Goal: Transaction & Acquisition: Subscribe to service/newsletter

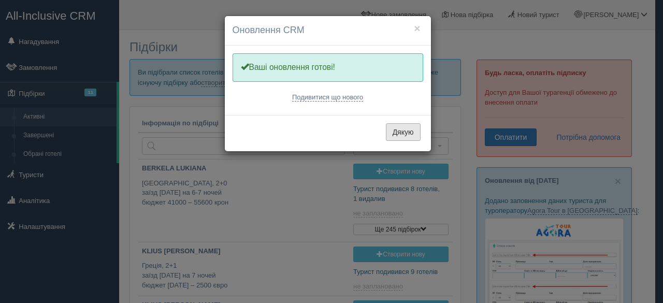
click at [402, 127] on button "Дякую" at bounding box center [403, 132] width 35 height 18
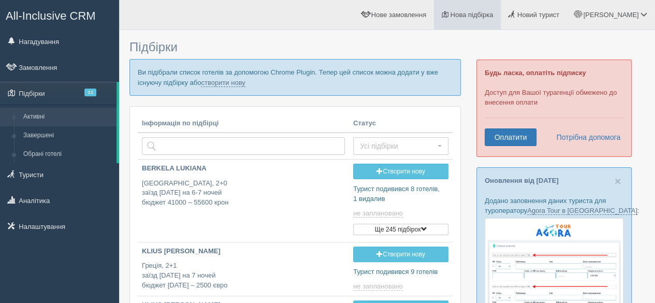
click at [493, 12] on span "Нова підбірка" at bounding box center [471, 15] width 43 height 8
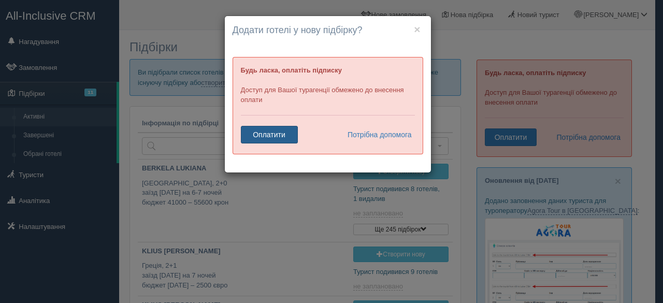
click at [275, 134] on link "Оплатити" at bounding box center [269, 135] width 57 height 18
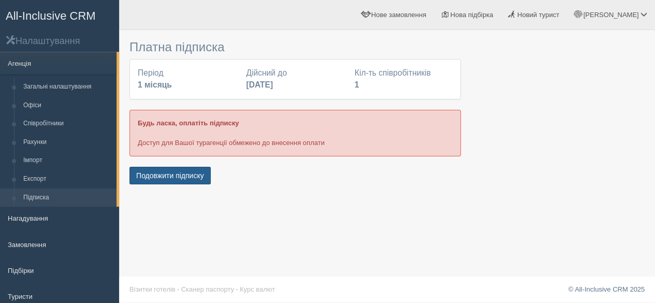
click at [193, 169] on button "Подовжити підписку" at bounding box center [169, 176] width 81 height 18
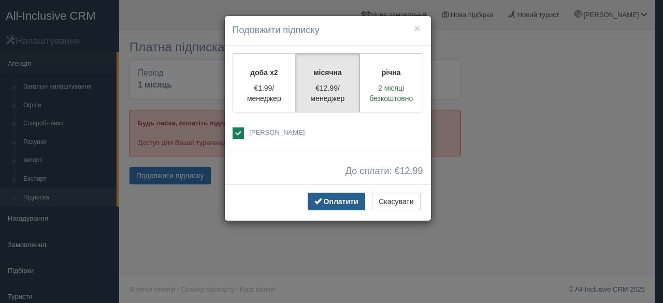
click at [335, 200] on span "Оплатити" at bounding box center [340, 201] width 35 height 8
